Goal: Find specific page/section: Find specific page/section

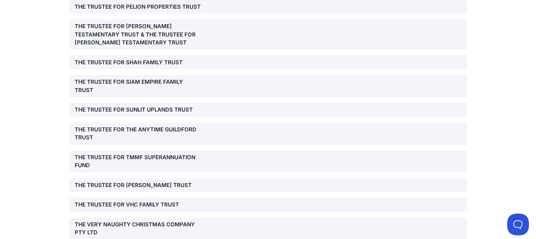
scroll to position [20821, 0]
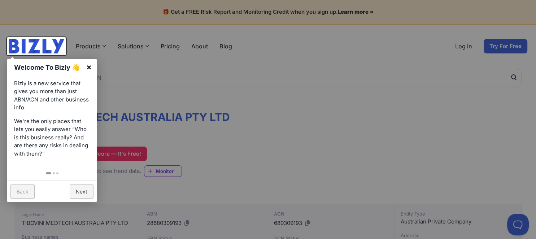
click at [89, 66] on link "×" at bounding box center [89, 67] width 16 height 16
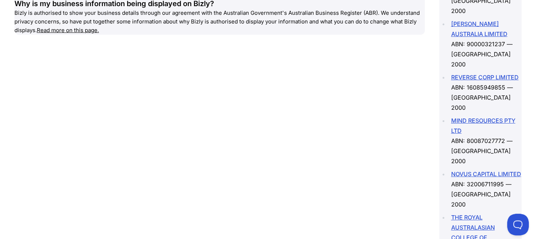
scroll to position [1216, 0]
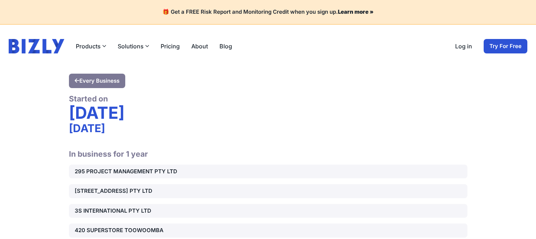
scroll to position [20820, 0]
